Goal: Task Accomplishment & Management: Complete application form

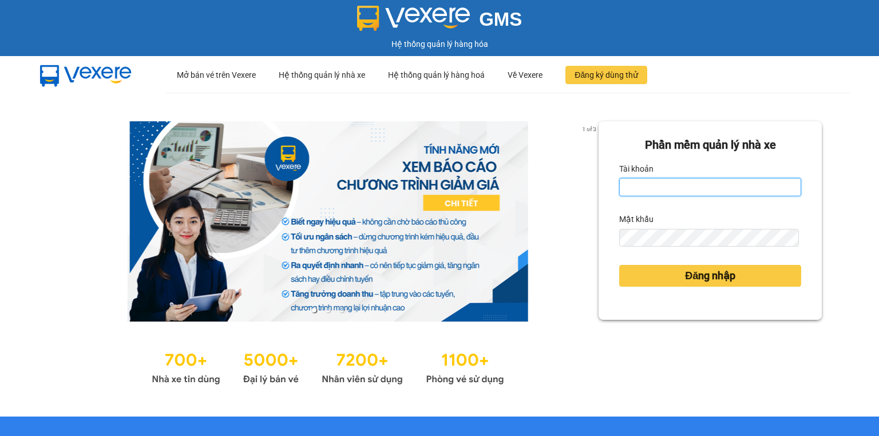
click at [660, 192] on input "Tài khoản" at bounding box center [710, 187] width 182 height 18
type input "hang.nhuquynh"
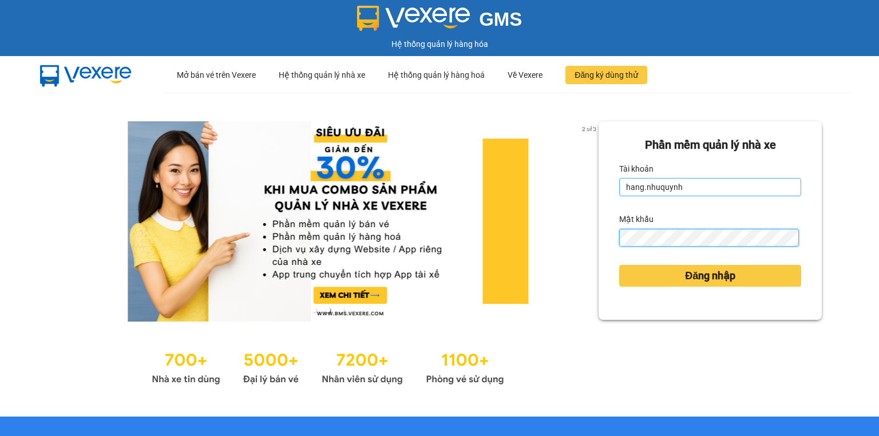
click at [619, 265] on button "Đăng nhập" at bounding box center [710, 276] width 182 height 22
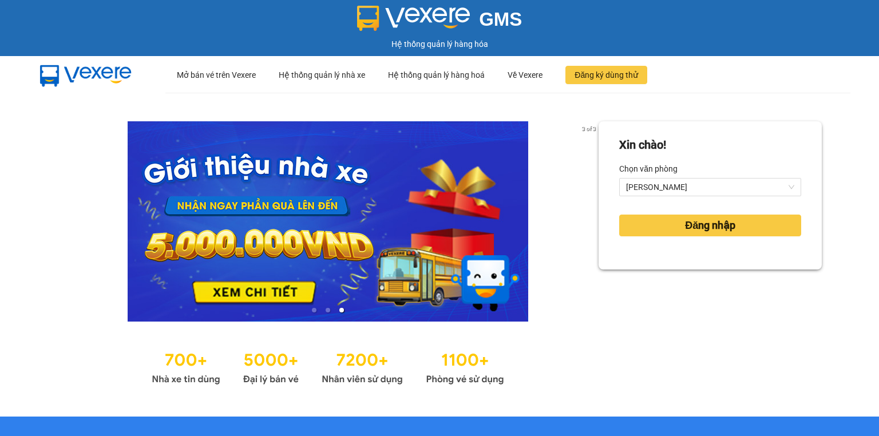
click at [678, 279] on div "Xin chào! Chọn văn phòng Phan Rang Đăng nhập" at bounding box center [709, 254] width 223 height 267
click at [705, 221] on span "Đăng nhập" at bounding box center [710, 225] width 50 height 16
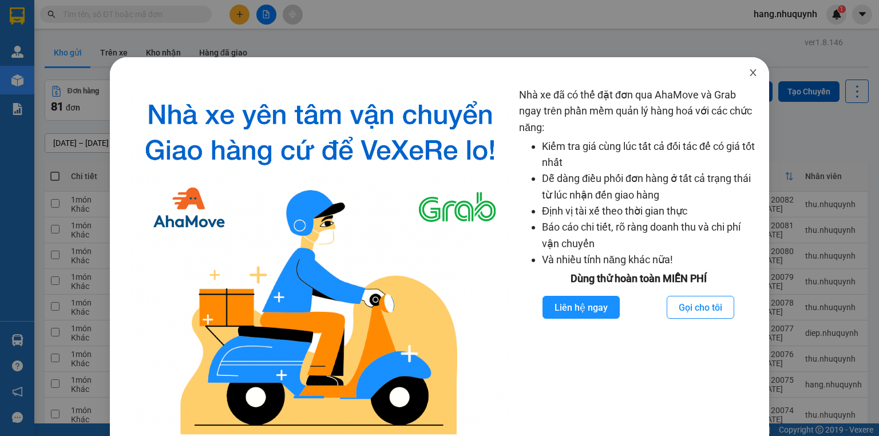
click at [749, 73] on icon "close" at bounding box center [752, 72] width 6 height 7
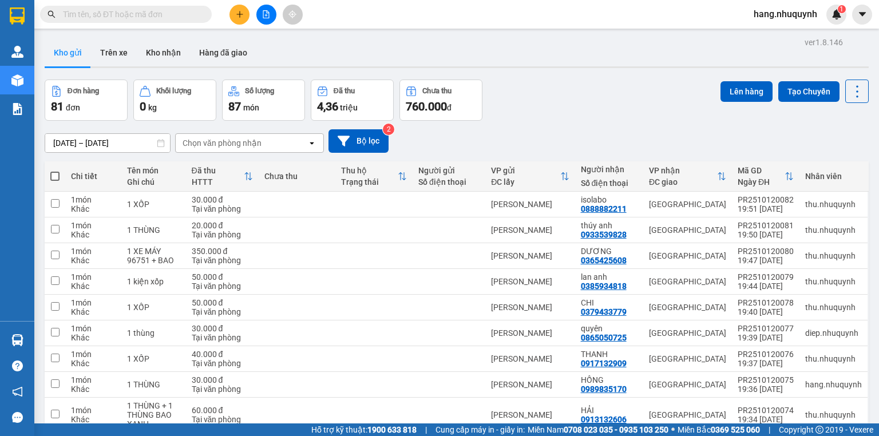
click at [244, 11] on button at bounding box center [239, 15] width 20 height 20
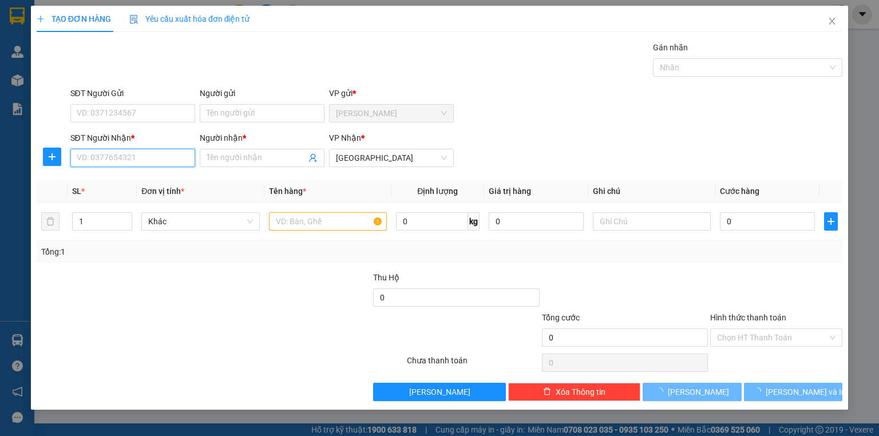
click at [161, 161] on input "SĐT Người Nhận *" at bounding box center [132, 158] width 125 height 18
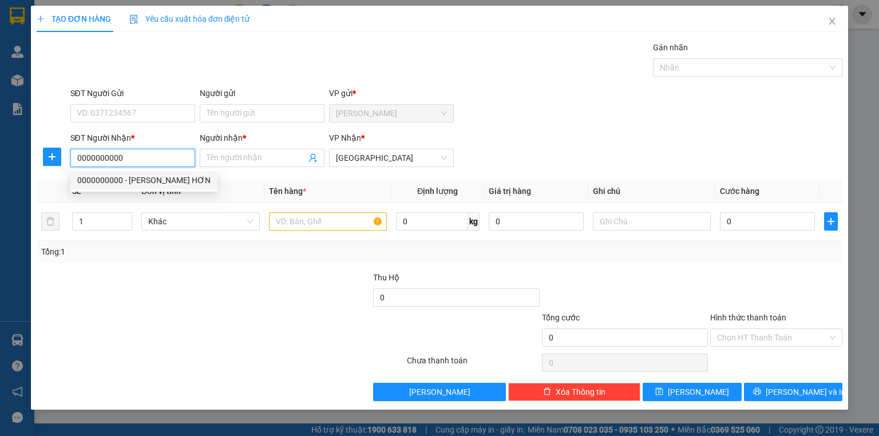
click at [161, 161] on input "0000000000" at bounding box center [132, 158] width 125 height 18
type input "0000000000"
click at [241, 153] on input "Người nhận *" at bounding box center [256, 158] width 100 height 13
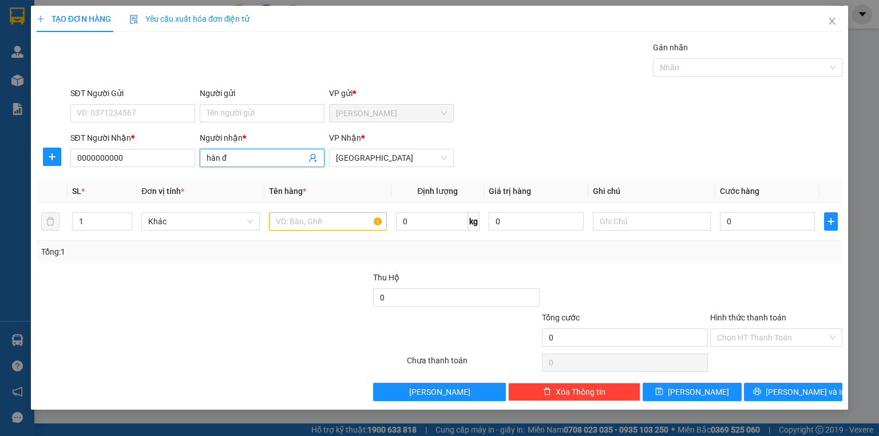
type input "hân đh"
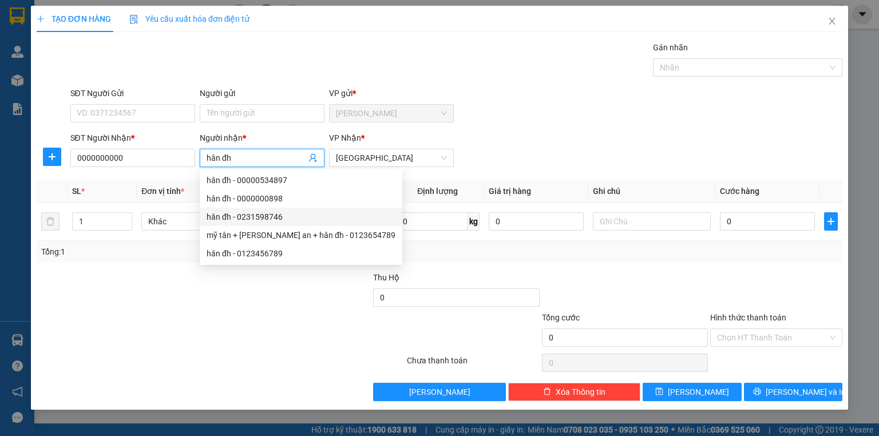
click at [323, 221] on div "hân đh - 0231598746" at bounding box center [300, 216] width 189 height 13
type input "0231598746"
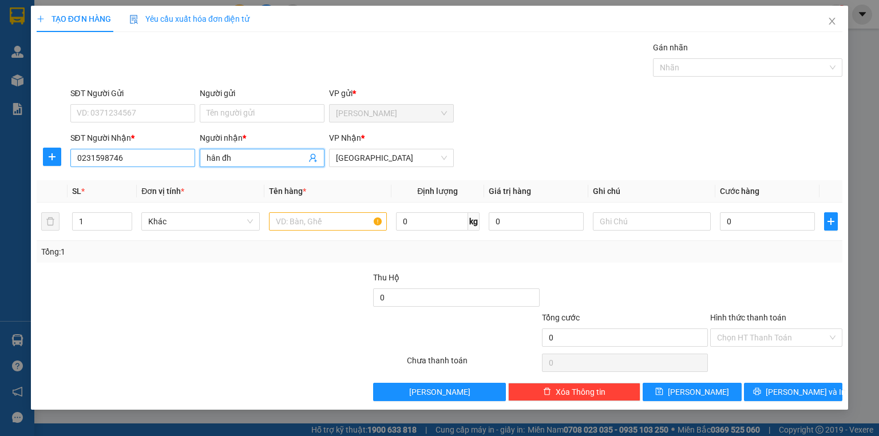
type input "hân đh"
click at [130, 157] on input "0231598746" at bounding box center [132, 158] width 125 height 18
paste input "000000000"
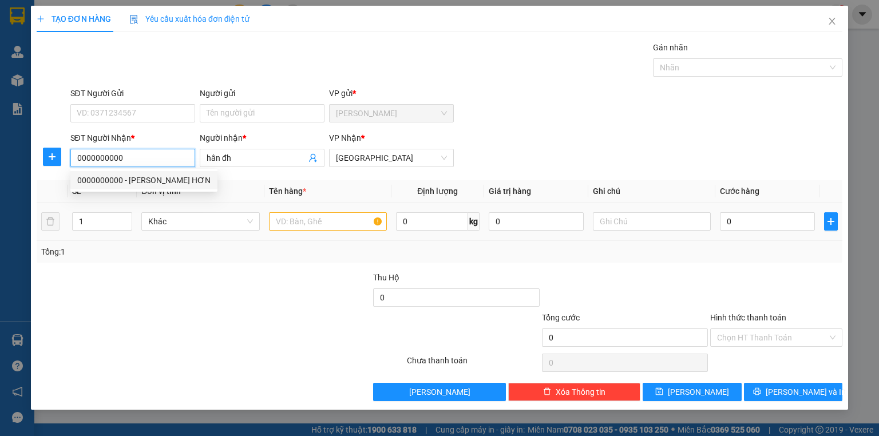
type input "0000000000"
click at [299, 217] on input "text" at bounding box center [328, 221] width 118 height 18
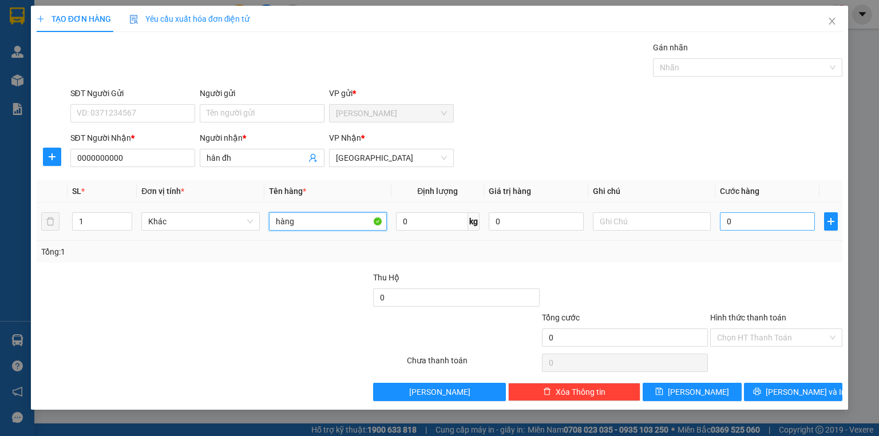
type input "hàng"
click at [763, 227] on input "0" at bounding box center [767, 221] width 95 height 18
type input "1"
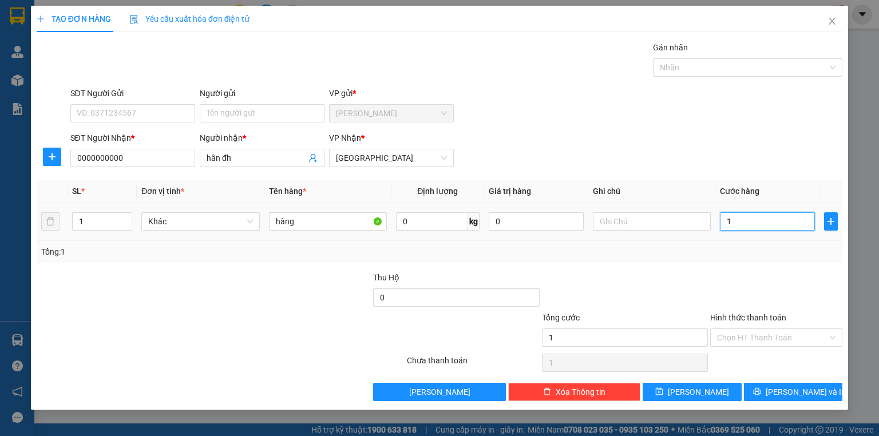
type input "18"
type input "180"
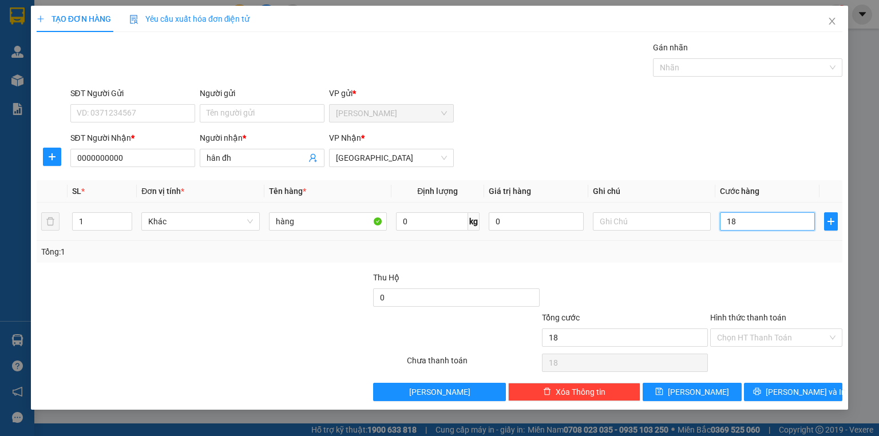
type input "180"
type input "1.800"
type input "18.000"
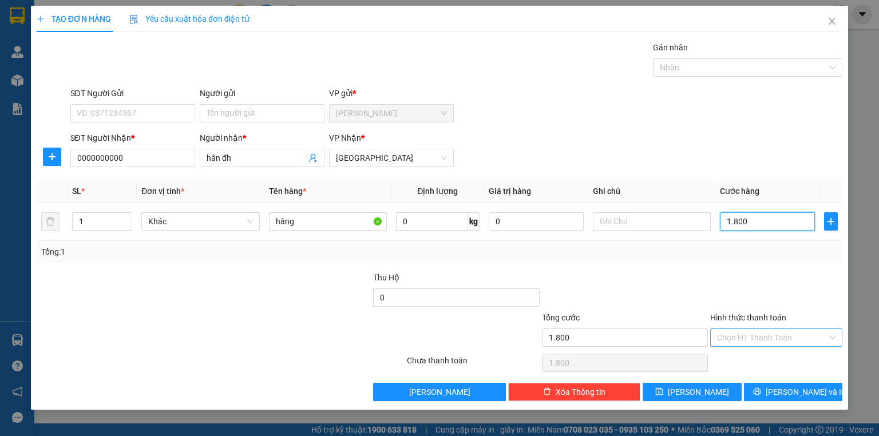
type input "18.000"
type input "180.000"
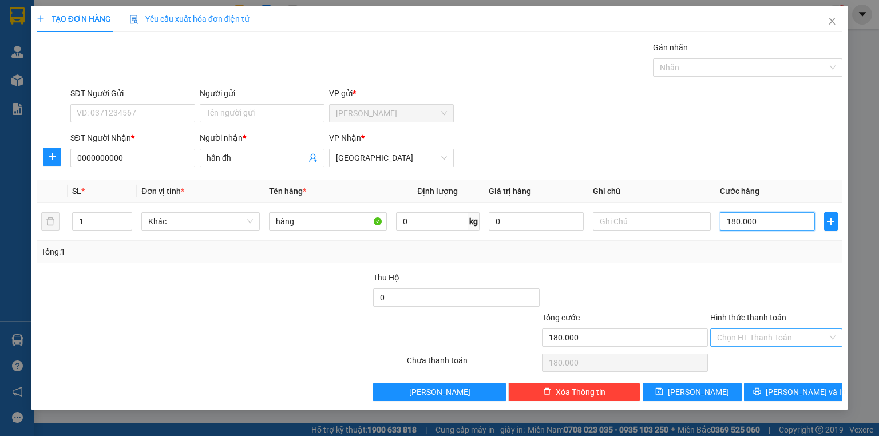
type input "180.000"
click at [762, 343] on input "Hình thức thanh toán" at bounding box center [772, 337] width 110 height 17
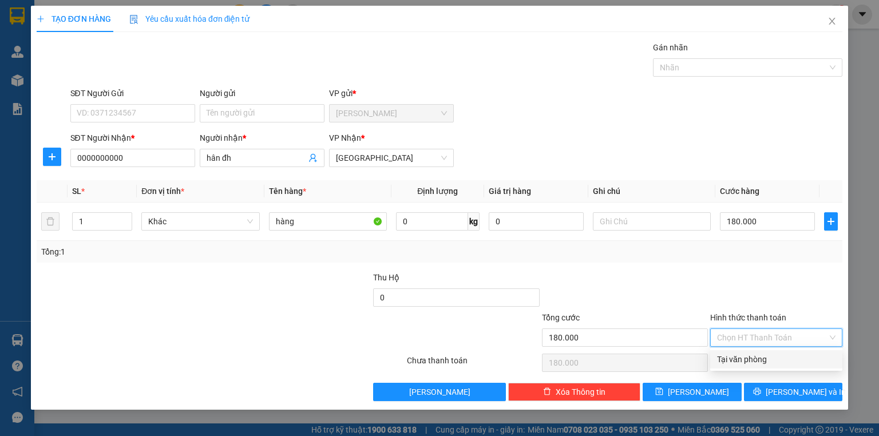
click at [754, 362] on div "Tại văn phòng" at bounding box center [776, 359] width 118 height 13
type input "0"
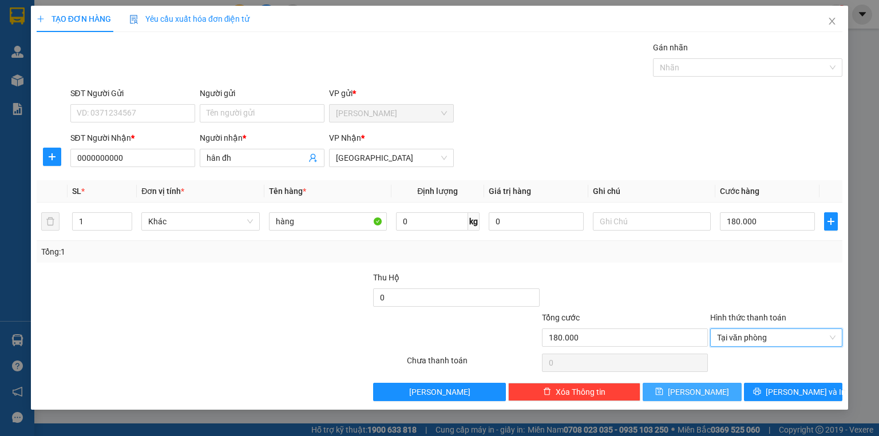
click at [720, 387] on button "Lưu" at bounding box center [691, 392] width 99 height 18
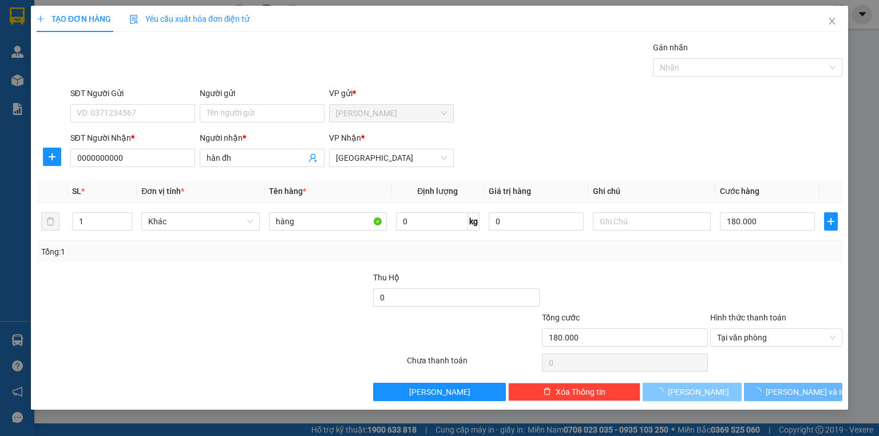
type input "0"
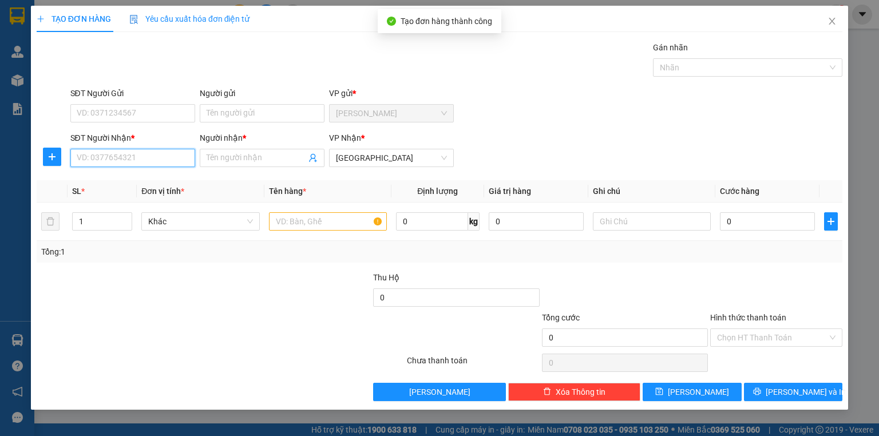
click at [146, 161] on input "SĐT Người Nhận *" at bounding box center [132, 158] width 125 height 18
paste input "0000000000"
type input "0000000000"
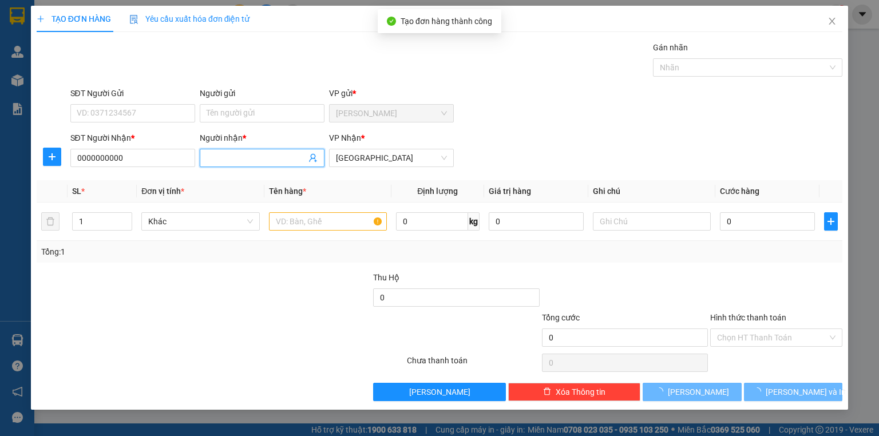
click at [238, 158] on input "Người nhận *" at bounding box center [256, 158] width 100 height 13
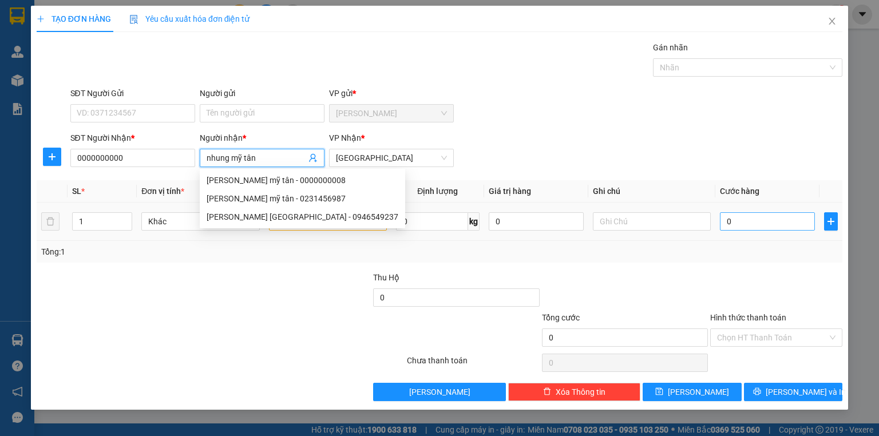
type input "nhung mỹ tân"
click at [740, 222] on input "0" at bounding box center [767, 221] width 95 height 18
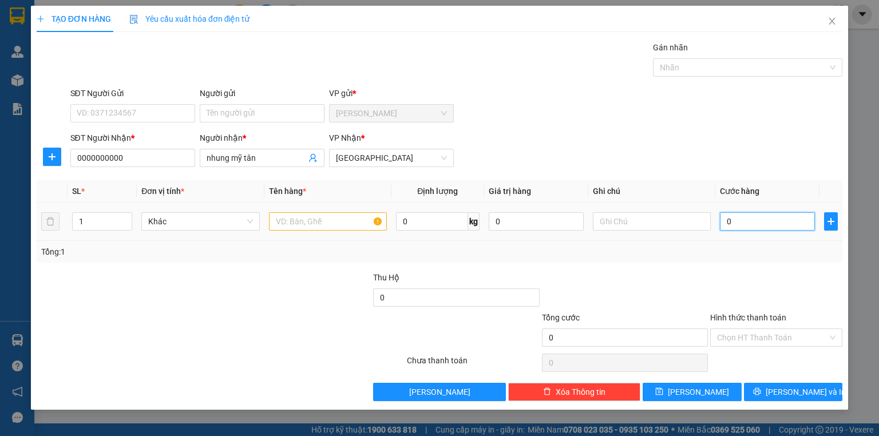
type input "9"
type input "90"
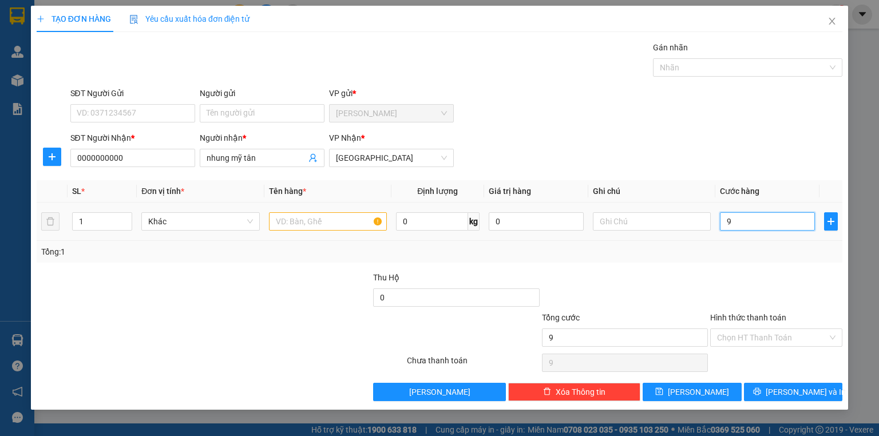
type input "90"
type input "900"
type input "9.000"
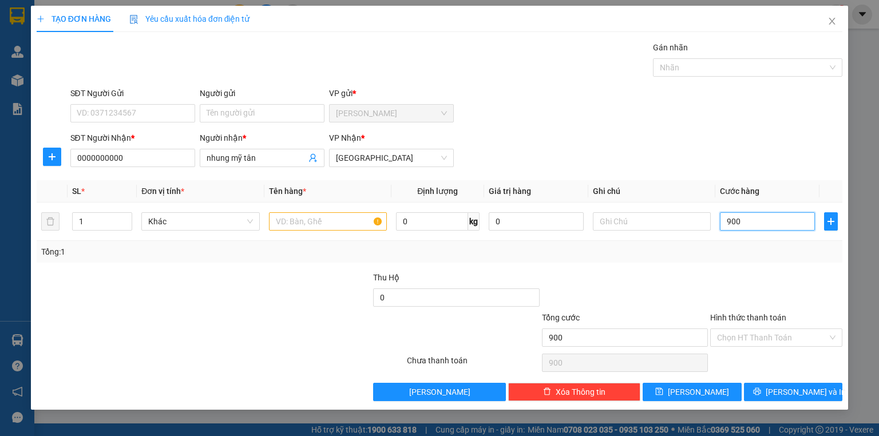
type input "9.000"
type input "90.000"
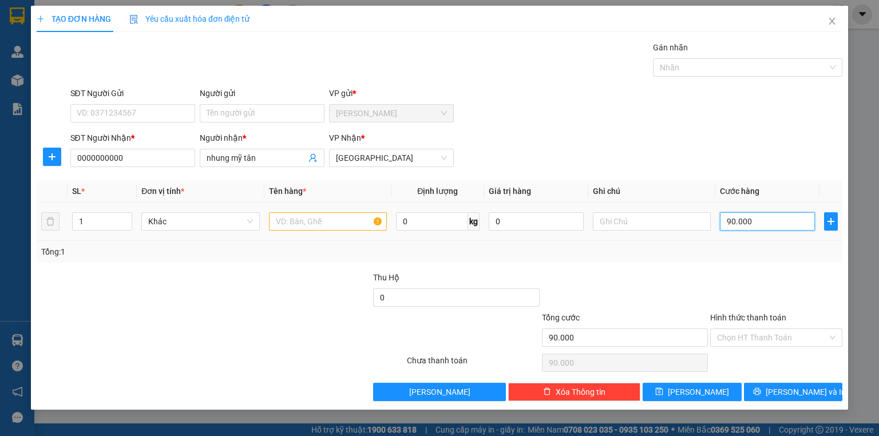
type input "90.000"
click at [313, 223] on input "text" at bounding box center [328, 221] width 118 height 18
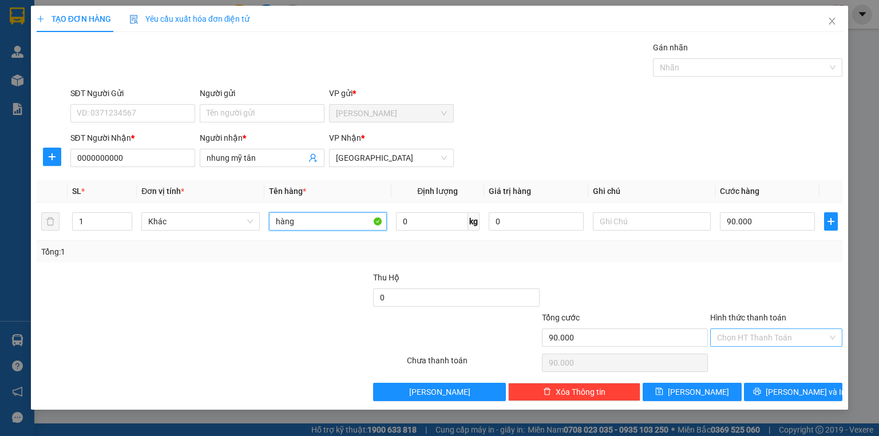
type input "hàng"
drag, startPoint x: 755, startPoint y: 333, endPoint x: 751, endPoint y: 360, distance: 27.2
click at [755, 334] on input "Hình thức thanh toán" at bounding box center [772, 337] width 110 height 17
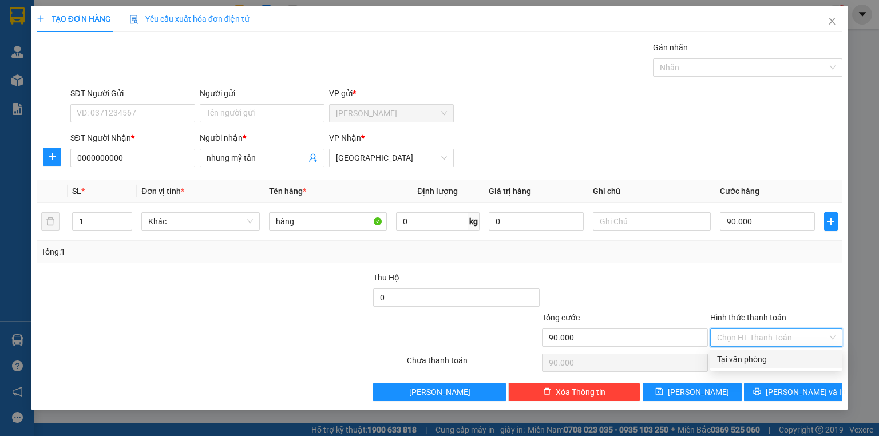
click at [751, 363] on div "Tại văn phòng" at bounding box center [776, 359] width 118 height 13
type input "0"
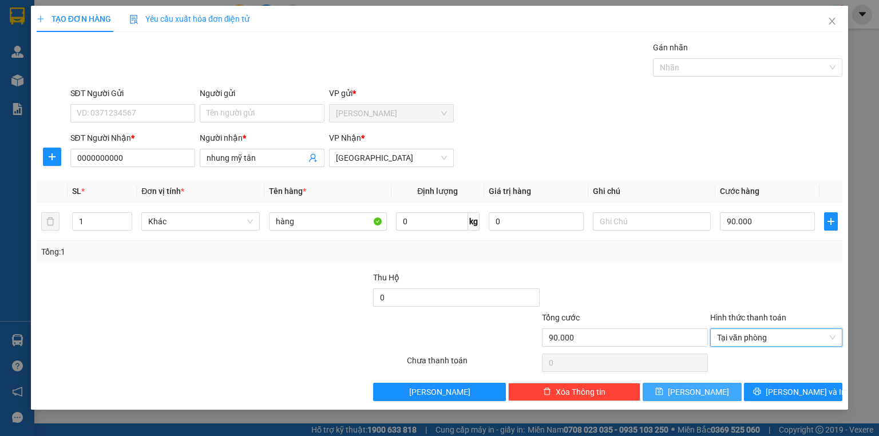
click at [691, 392] on button "Lưu" at bounding box center [691, 392] width 99 height 18
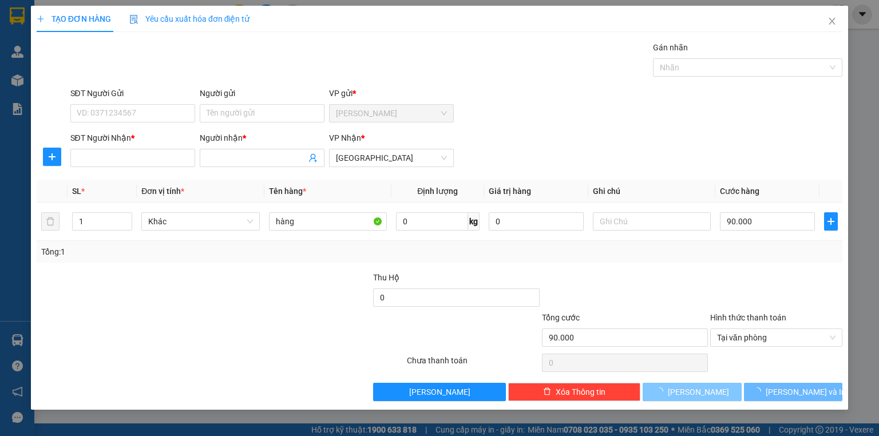
type input "0"
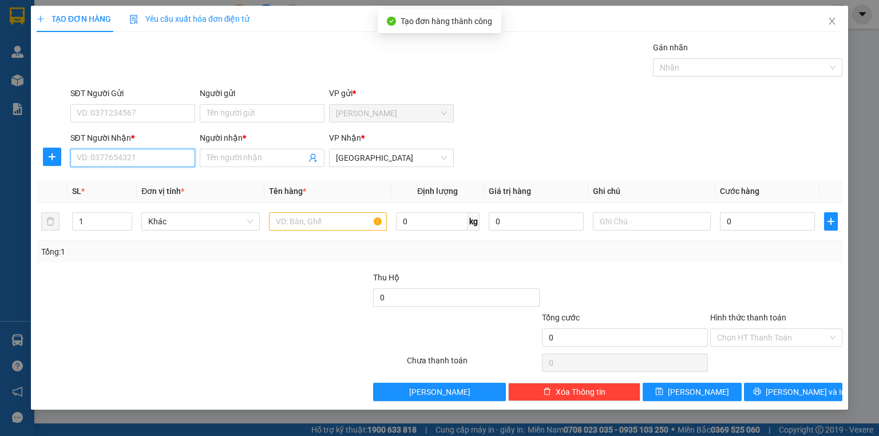
click at [166, 162] on input "SĐT Người Nhận *" at bounding box center [132, 158] width 125 height 18
paste input "0000000000"
type input "0000000000"
click at [277, 157] on input "Người nhận *" at bounding box center [256, 158] width 100 height 13
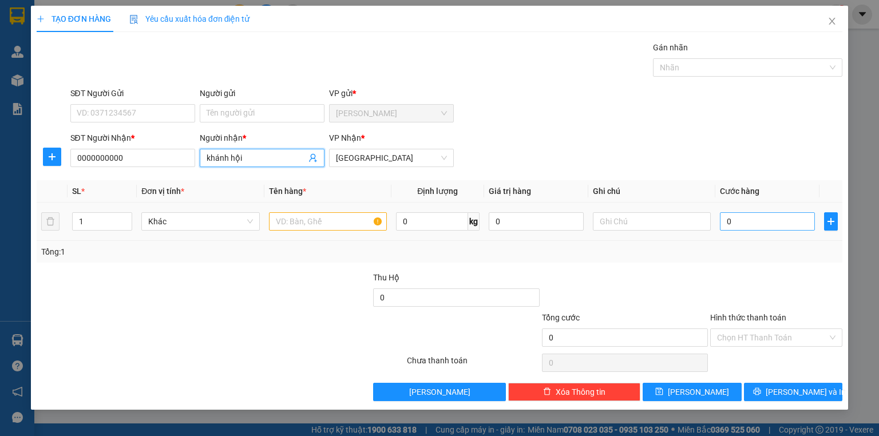
type input "khánh hội"
click at [755, 227] on input "0" at bounding box center [767, 221] width 95 height 18
type input "3"
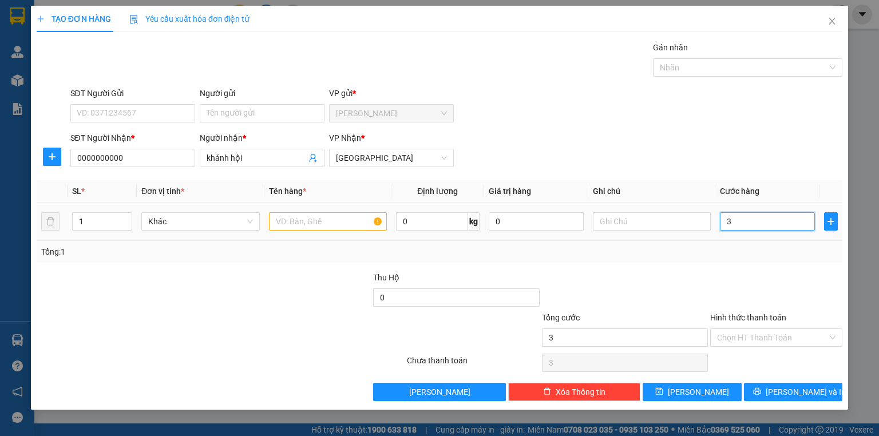
type input "30"
type input "300"
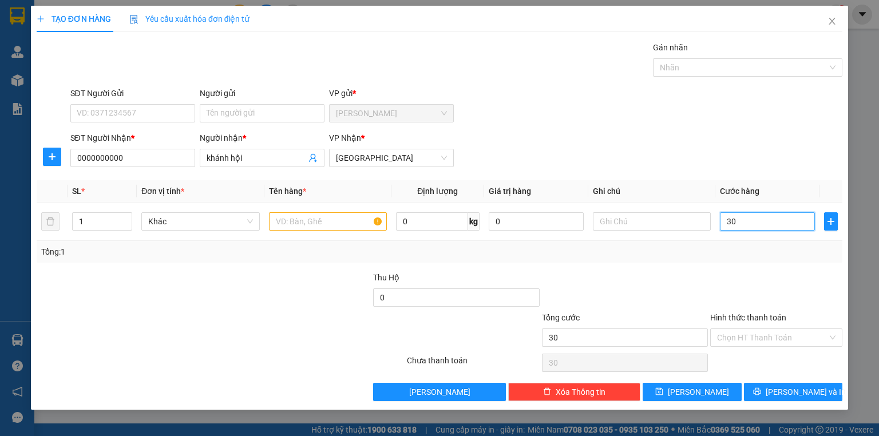
type input "300"
type input "3.000"
type input "30.000"
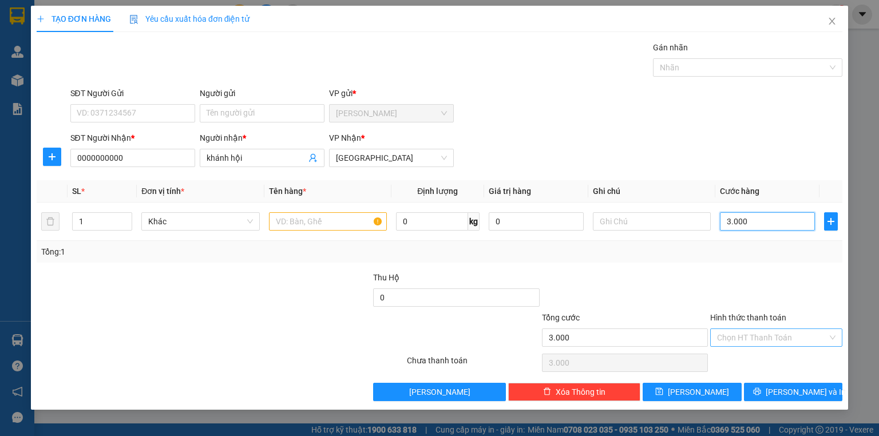
type input "30.000"
click at [755, 339] on input "Hình thức thanh toán" at bounding box center [772, 337] width 110 height 17
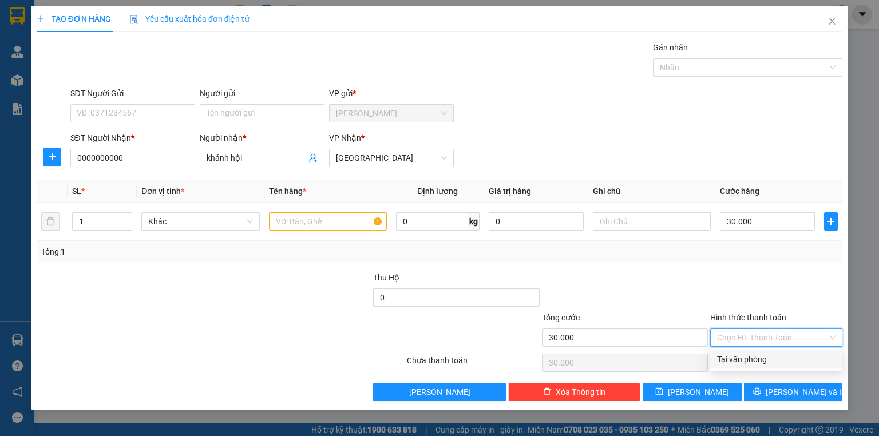
click at [755, 359] on div "Tại văn phòng" at bounding box center [776, 359] width 118 height 13
type input "0"
click at [329, 226] on input "text" at bounding box center [328, 221] width 118 height 18
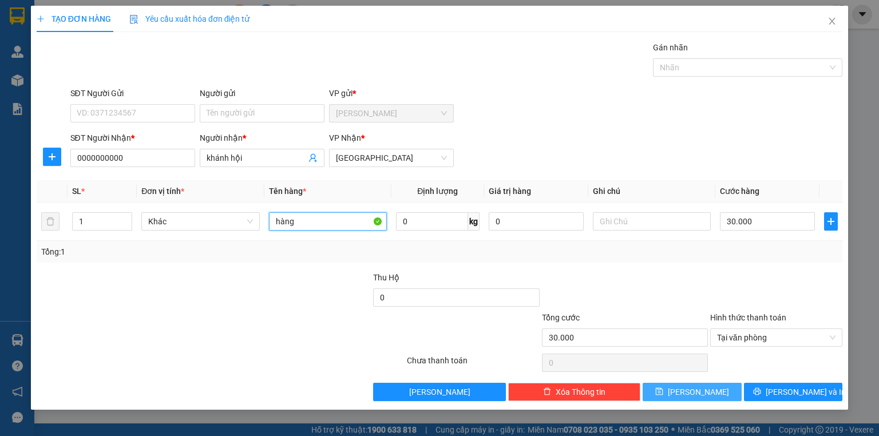
type input "hàng"
click at [689, 394] on button "Lưu" at bounding box center [691, 392] width 99 height 18
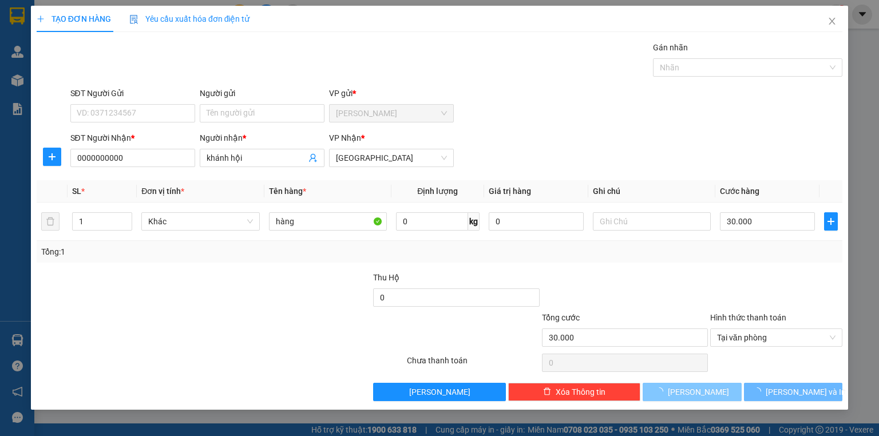
type input "0"
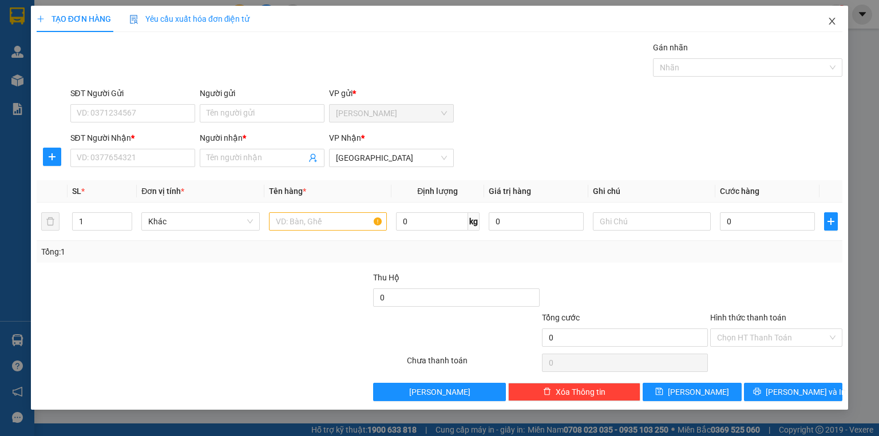
click at [829, 25] on icon "close" at bounding box center [832, 21] width 6 height 7
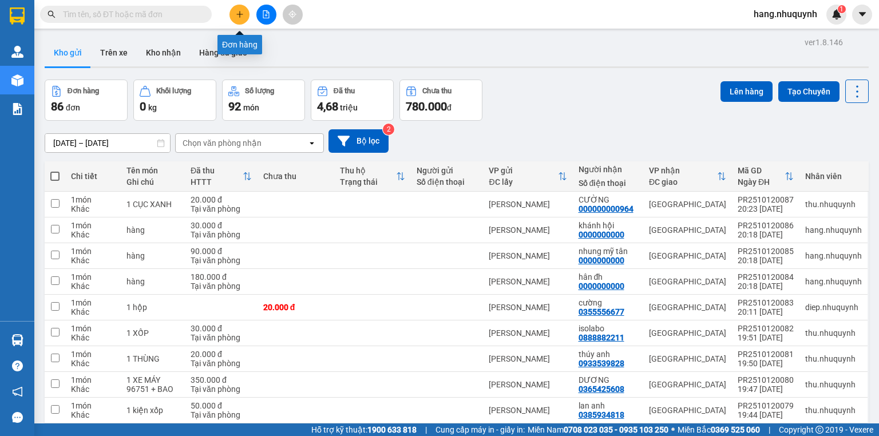
click at [243, 9] on button at bounding box center [239, 15] width 20 height 20
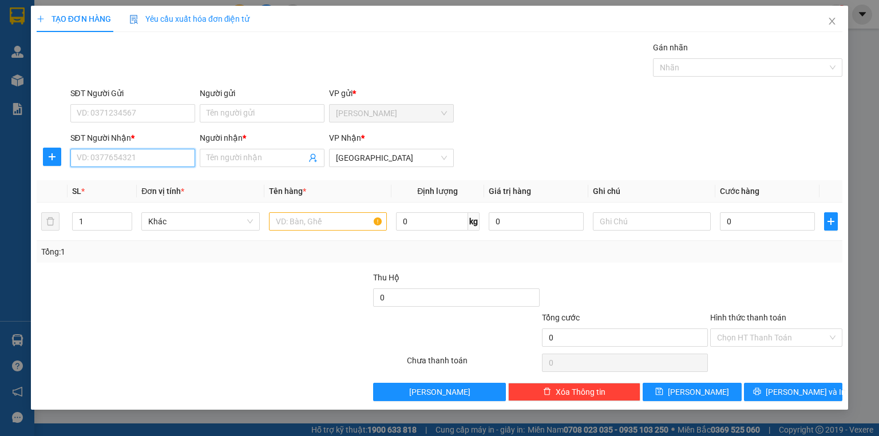
click at [140, 160] on input "SĐT Người Nhận *" at bounding box center [132, 158] width 125 height 18
paste input "0813551268"
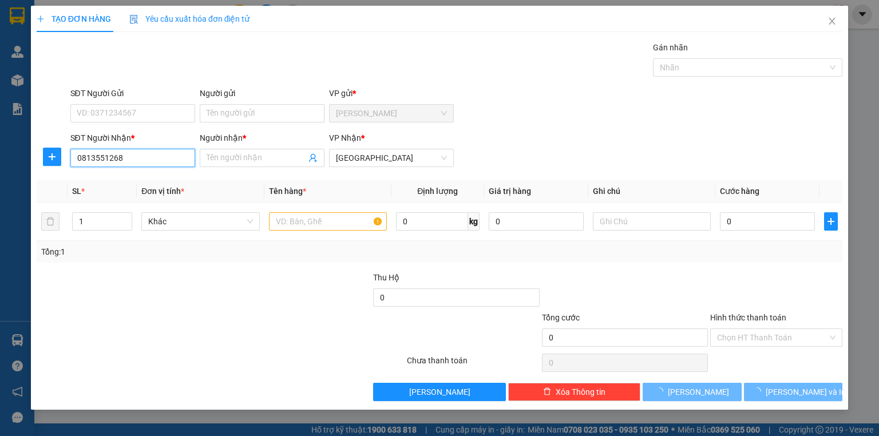
drag, startPoint x: 149, startPoint y: 152, endPoint x: 0, endPoint y: 149, distance: 148.7
click at [16, 153] on div "TẠO ĐƠN HÀNG Yêu cầu xuất hóa đơn điện tử Transit Pickup Surcharge Ids Transit …" at bounding box center [439, 218] width 879 height 436
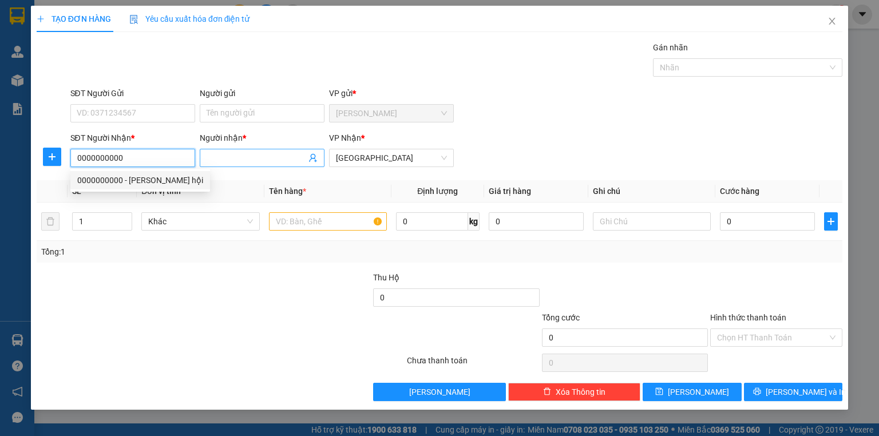
type input "0000000000"
click at [224, 156] on input "Người nhận *" at bounding box center [256, 158] width 100 height 13
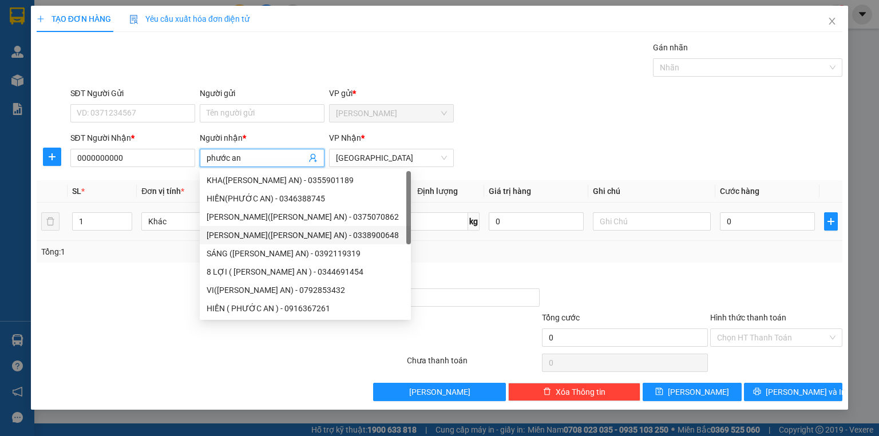
type input "phước an"
click at [367, 222] on input "text" at bounding box center [328, 221] width 118 height 18
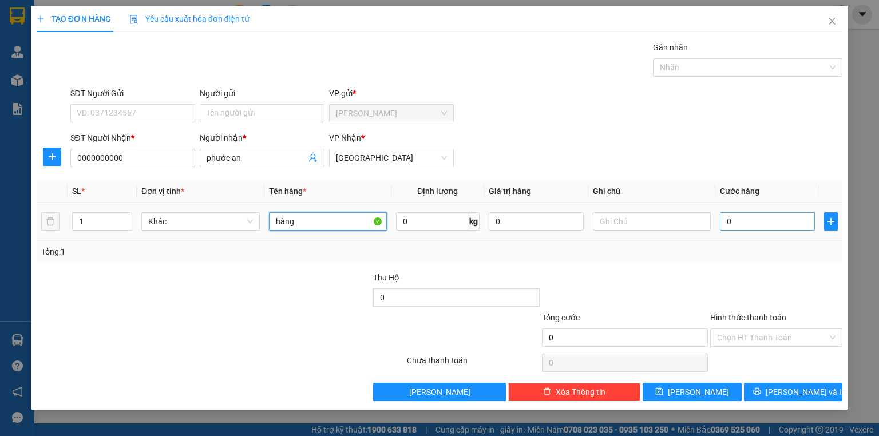
type input "hàng"
click at [736, 228] on input "0" at bounding box center [767, 221] width 95 height 18
type input "1"
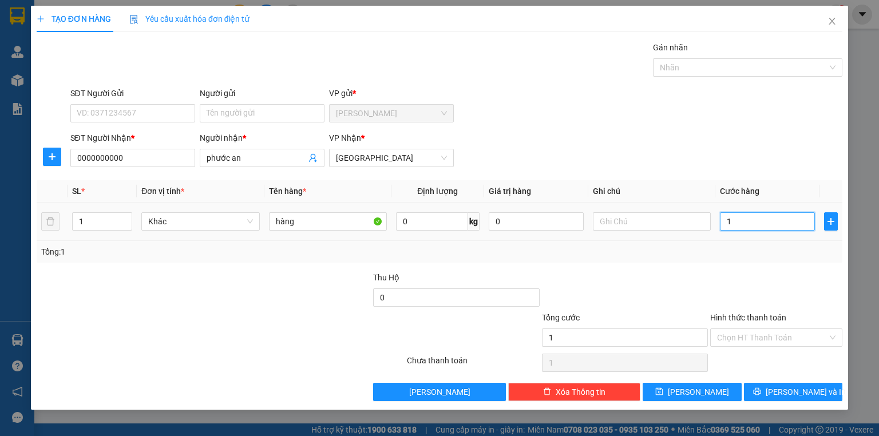
type input "10"
type input "100"
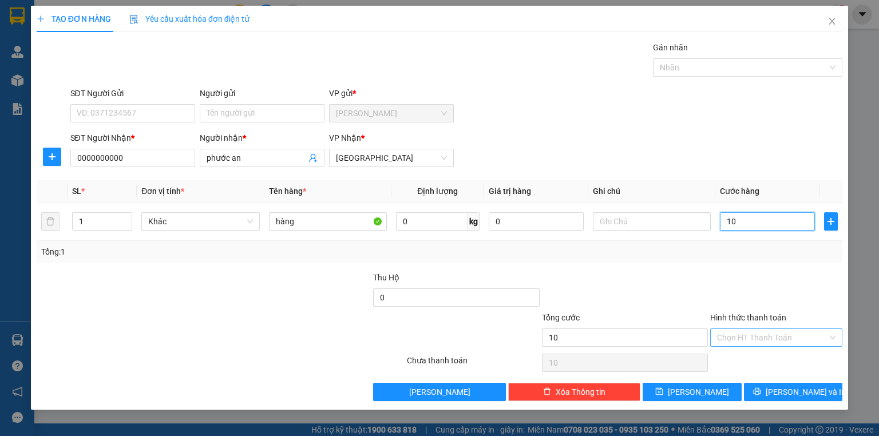
type input "100"
type input "1.000"
type input "10.000"
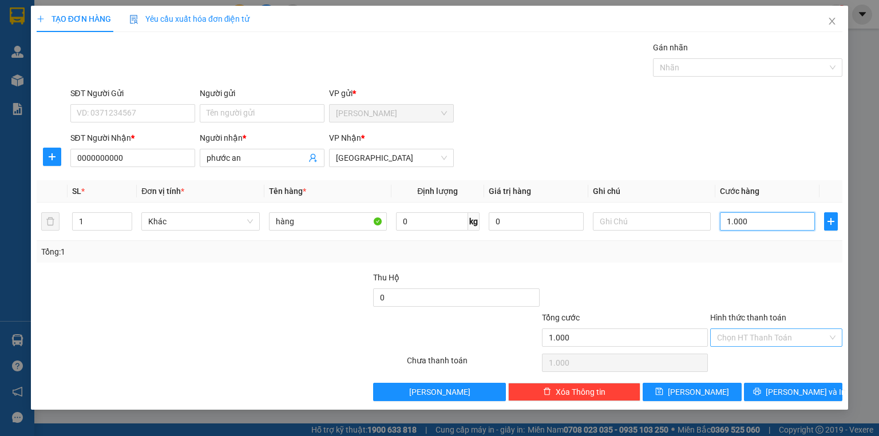
type input "10.000"
type input "100.000"
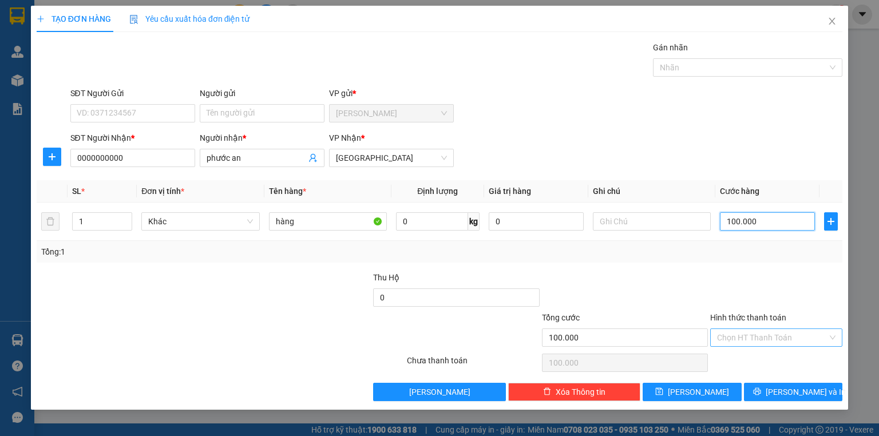
type input "100.000"
click at [752, 337] on input "Hình thức thanh toán" at bounding box center [772, 337] width 110 height 17
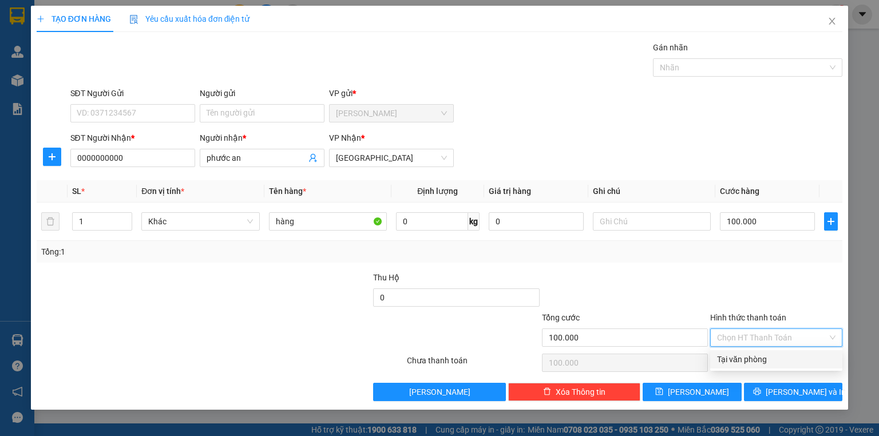
click at [754, 358] on div "Tại văn phòng" at bounding box center [776, 359] width 118 height 13
type input "0"
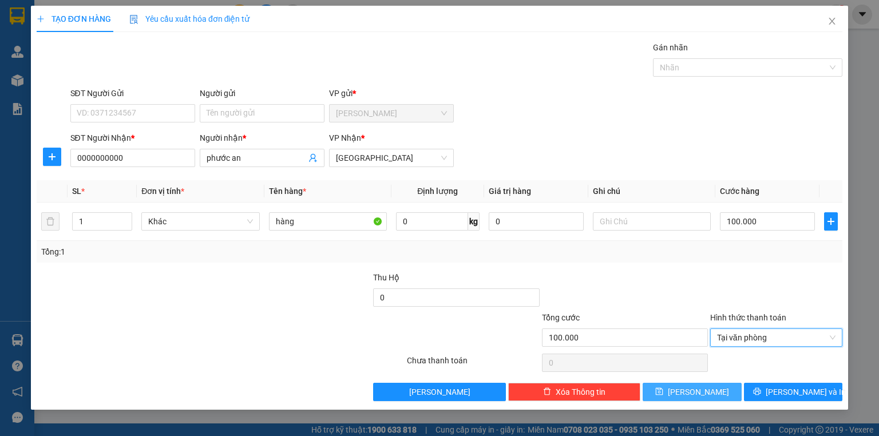
click at [717, 386] on button "Lưu" at bounding box center [691, 392] width 99 height 18
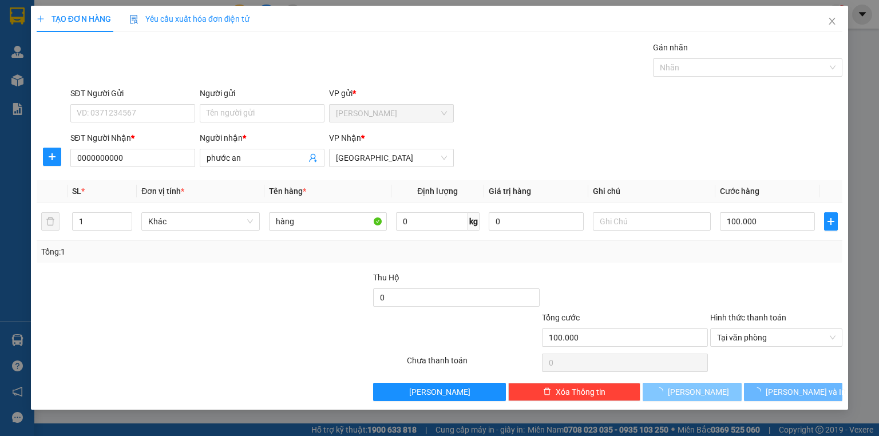
type input "0"
